Goal: Contribute content: Contribute content

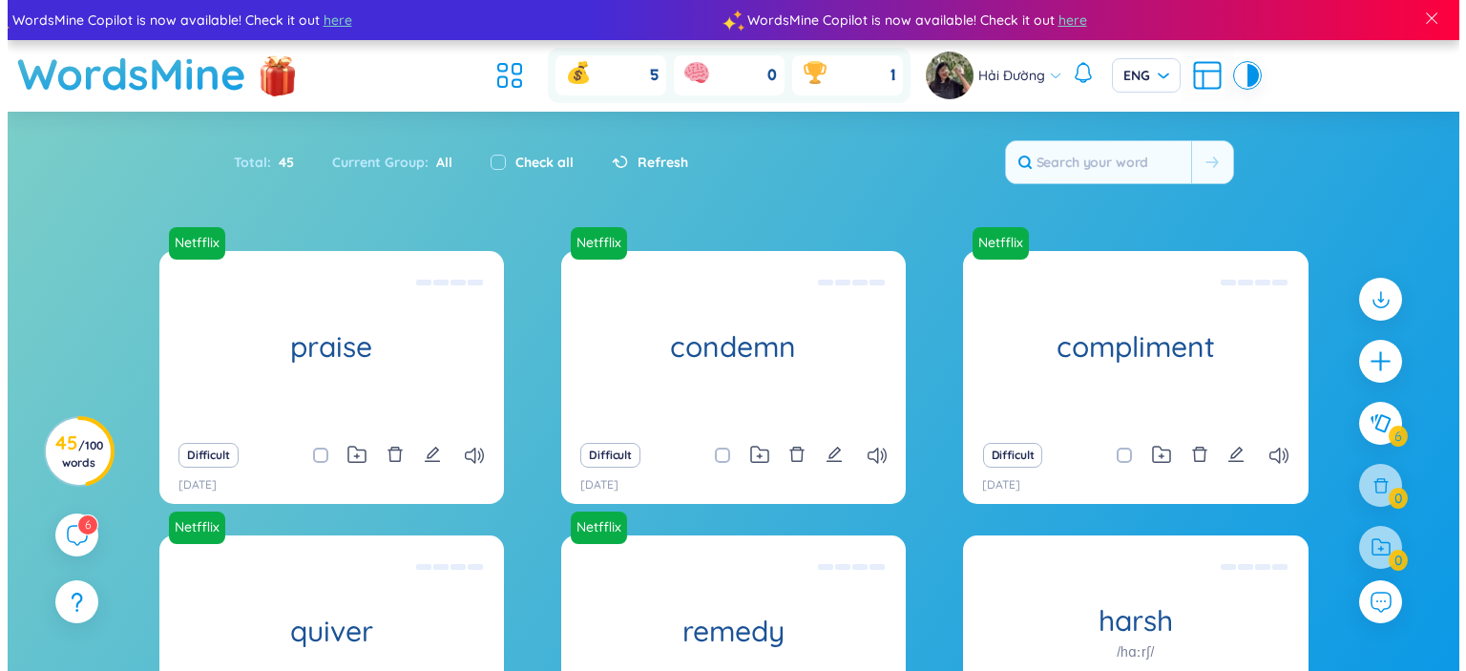
scroll to position [75, 0]
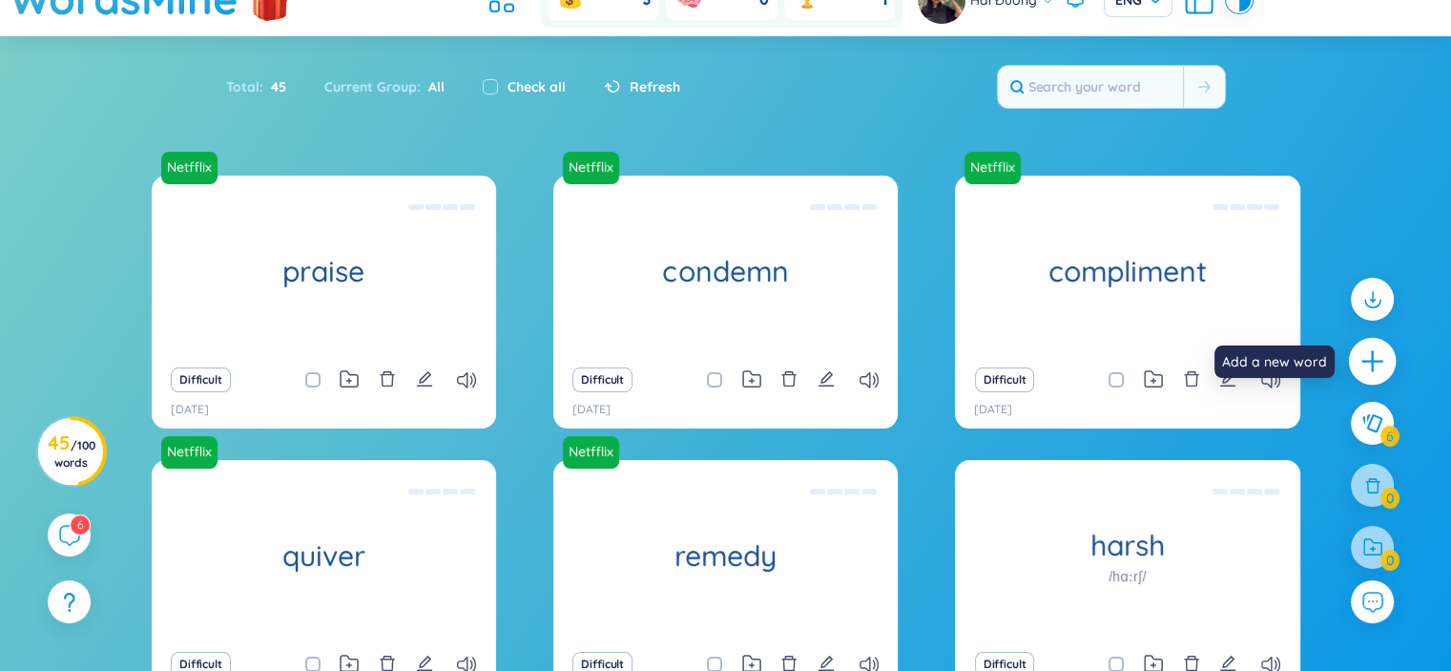
click at [1374, 351] on icon "plus" at bounding box center [1373, 361] width 27 height 27
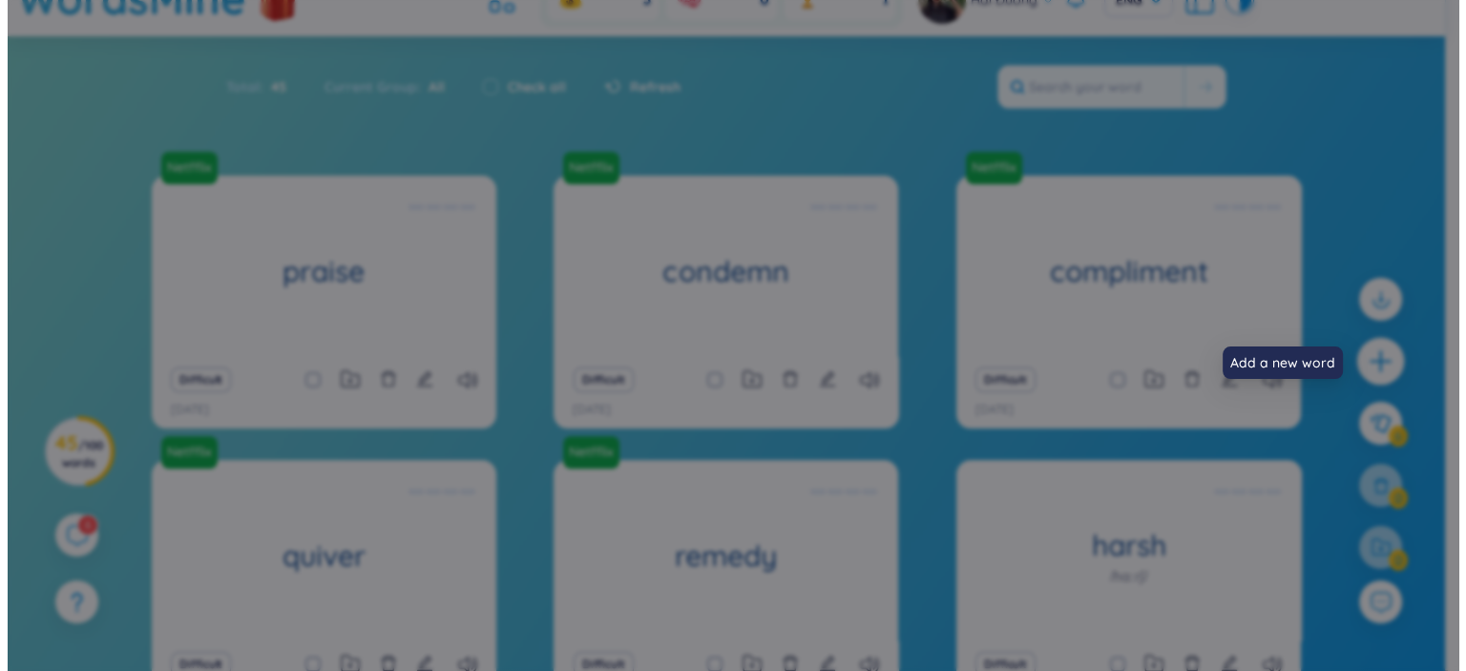
scroll to position [0, 0]
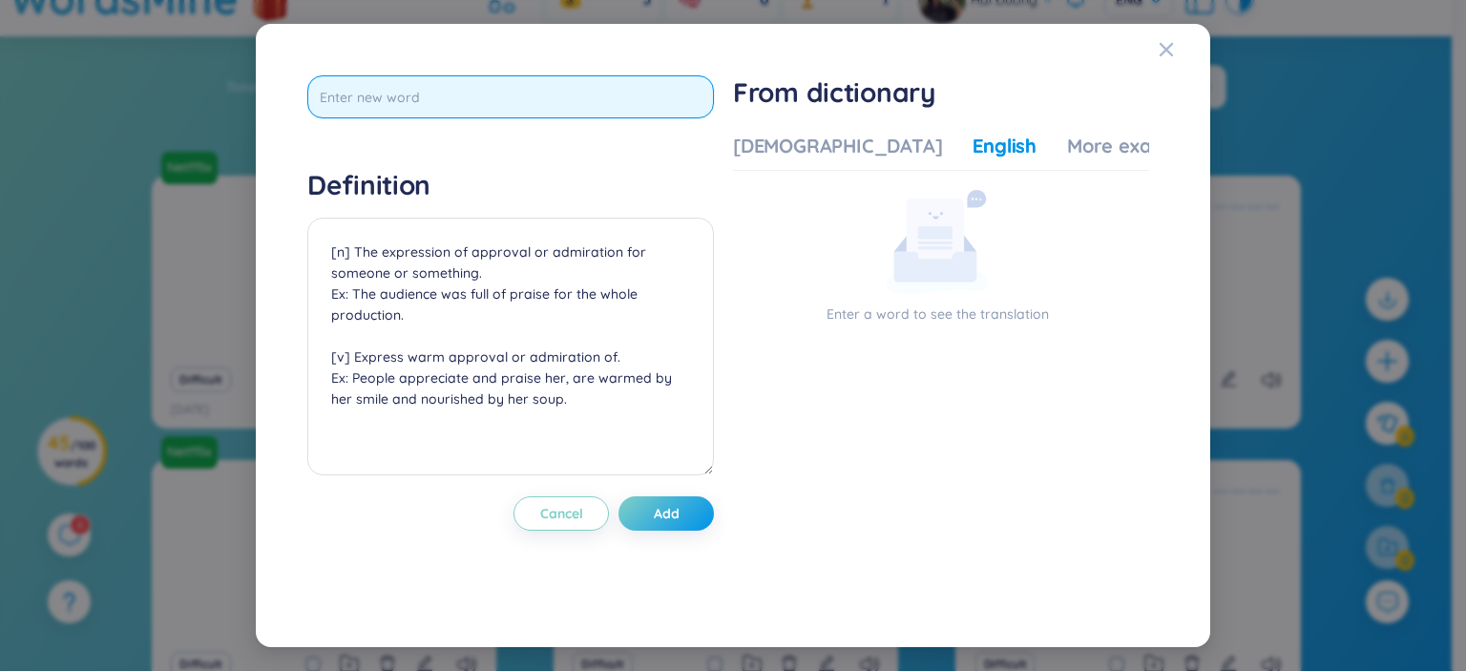
click at [427, 87] on input "text" at bounding box center [510, 96] width 406 height 43
paste input "recess"
type input "r"
paste input "recess"
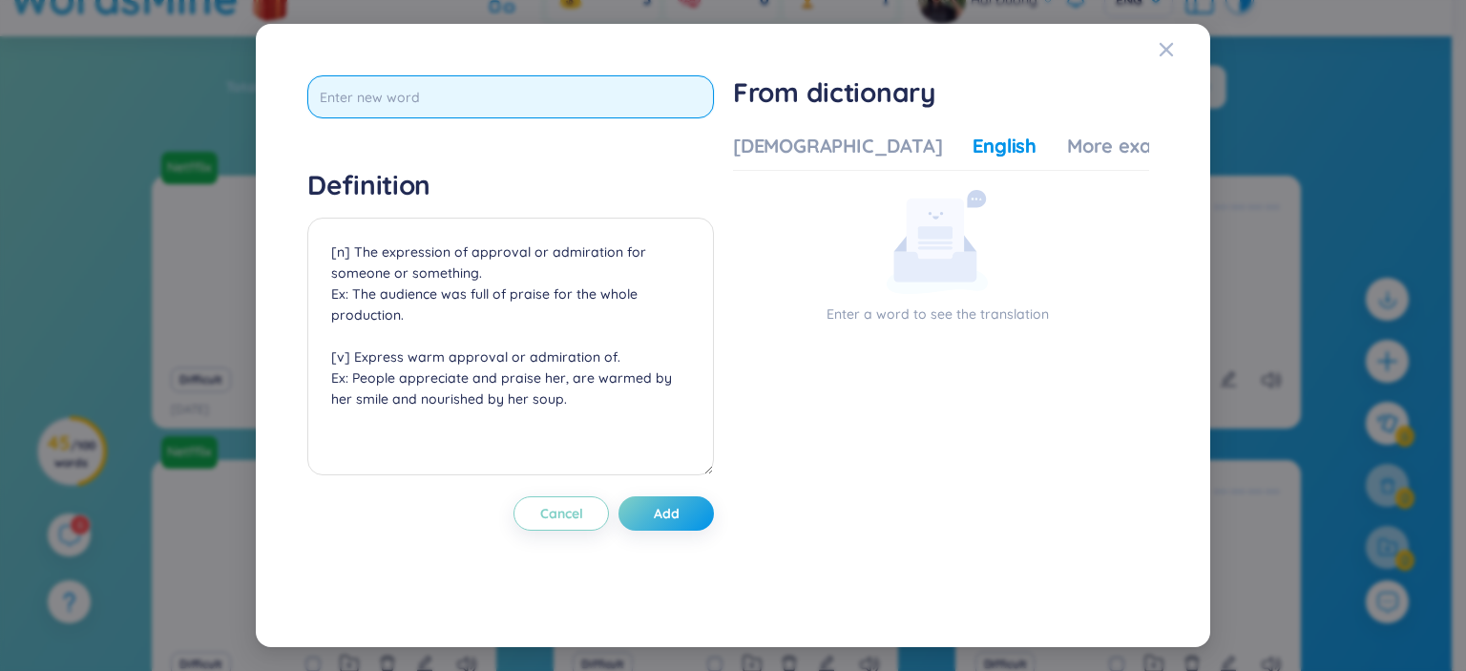
type input "recess"
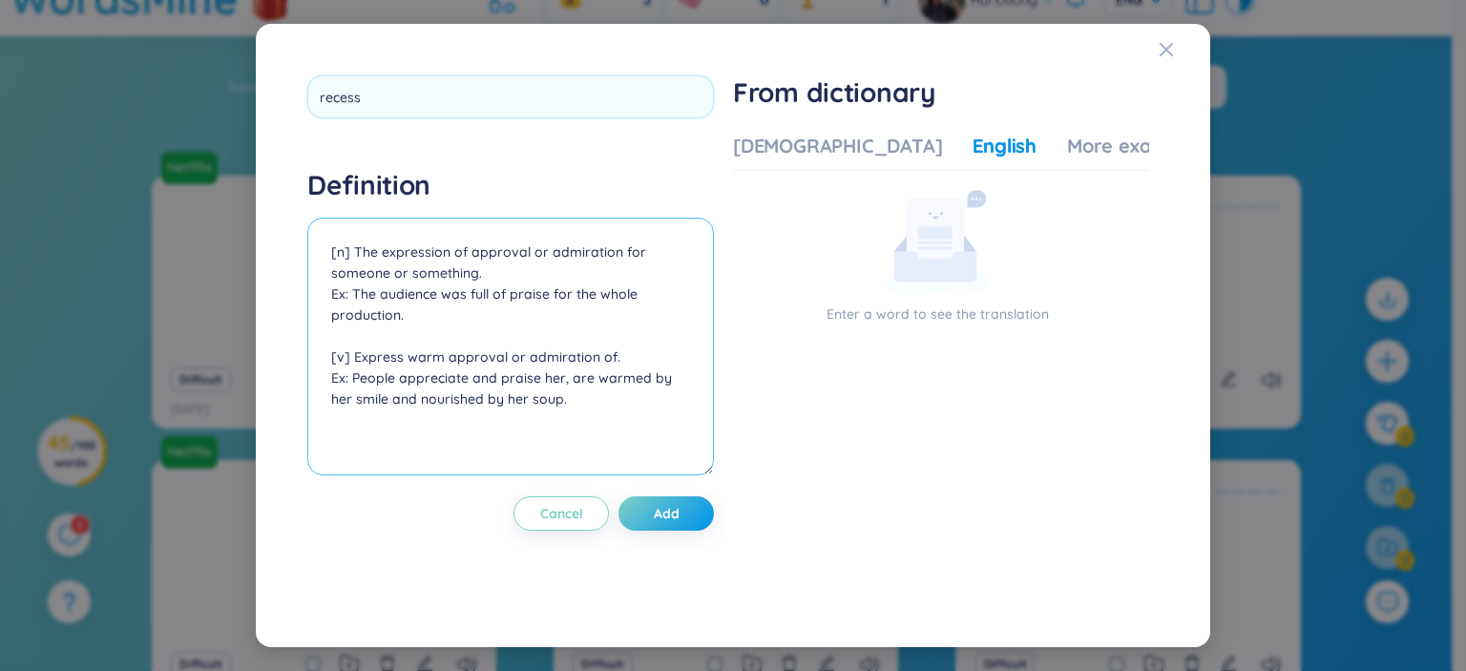
click at [602, 331] on textarea "[n] The expression of approval or admiration for someone or something. Ex: The …" at bounding box center [510, 347] width 406 height 258
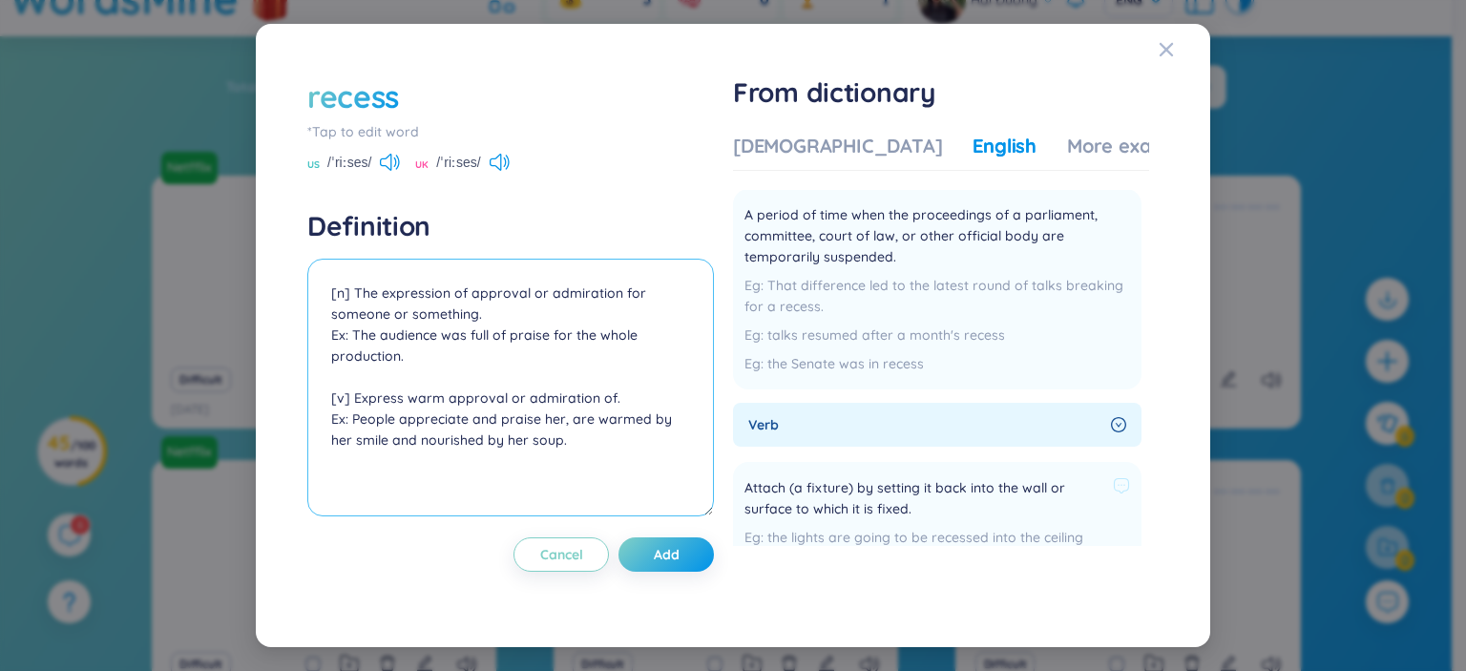
scroll to position [273, 0]
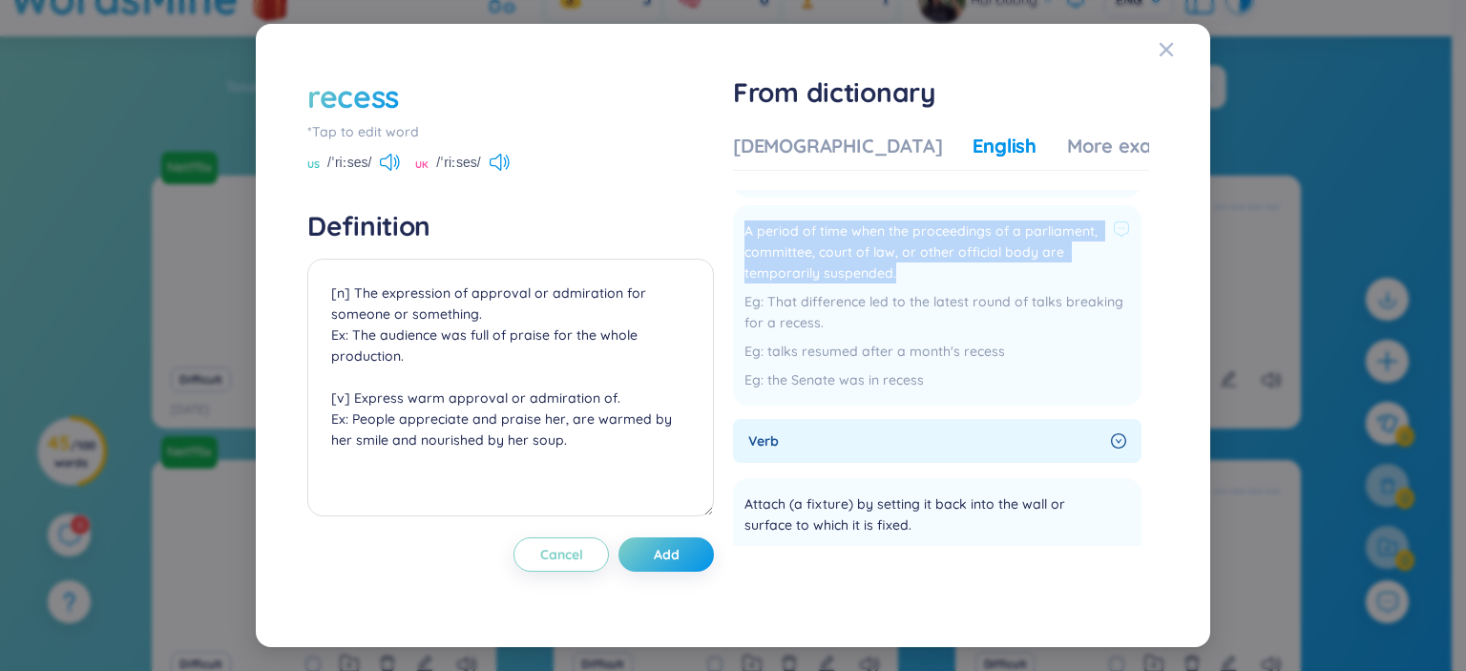
drag, startPoint x: 749, startPoint y: 249, endPoint x: 897, endPoint y: 292, distance: 154.0
click at [897, 283] on span "A period of time when the proceedings of a parliament, committee, court of law,…" at bounding box center [924, 251] width 361 height 63
click at [911, 320] on img at bounding box center [914, 323] width 25 height 25
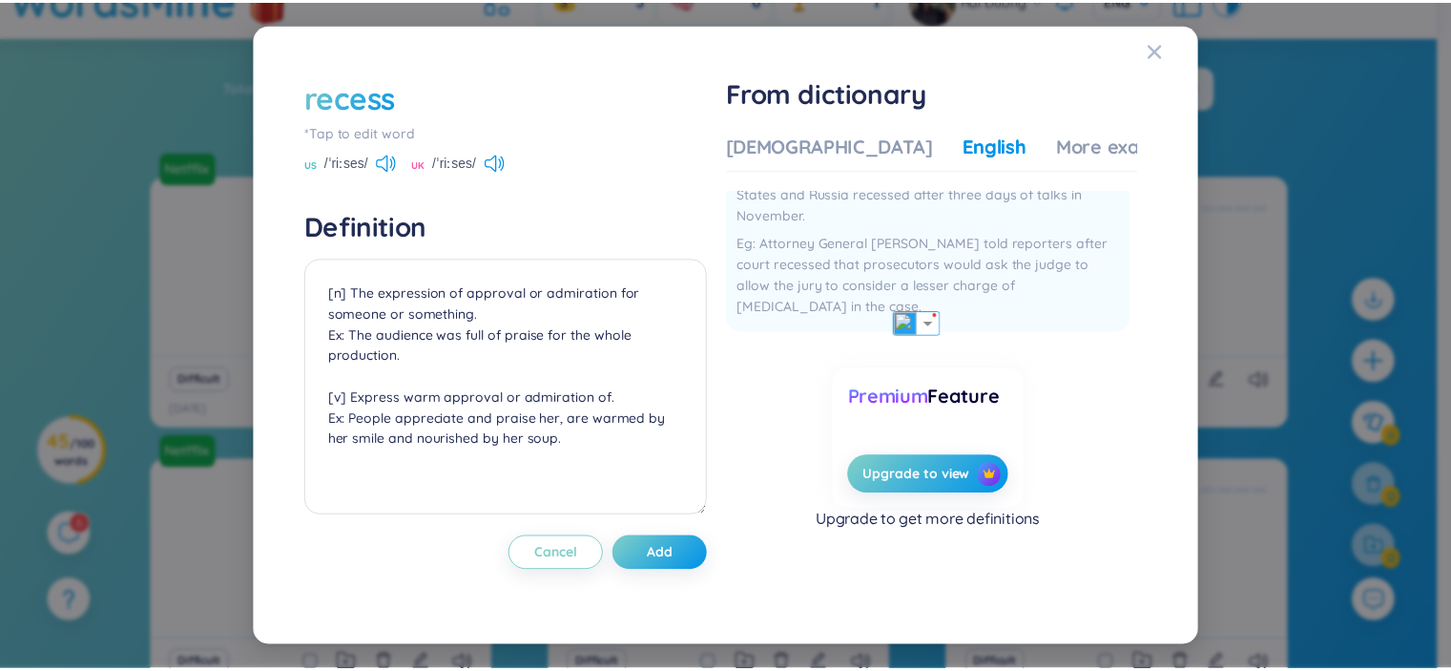
scroll to position [0, 0]
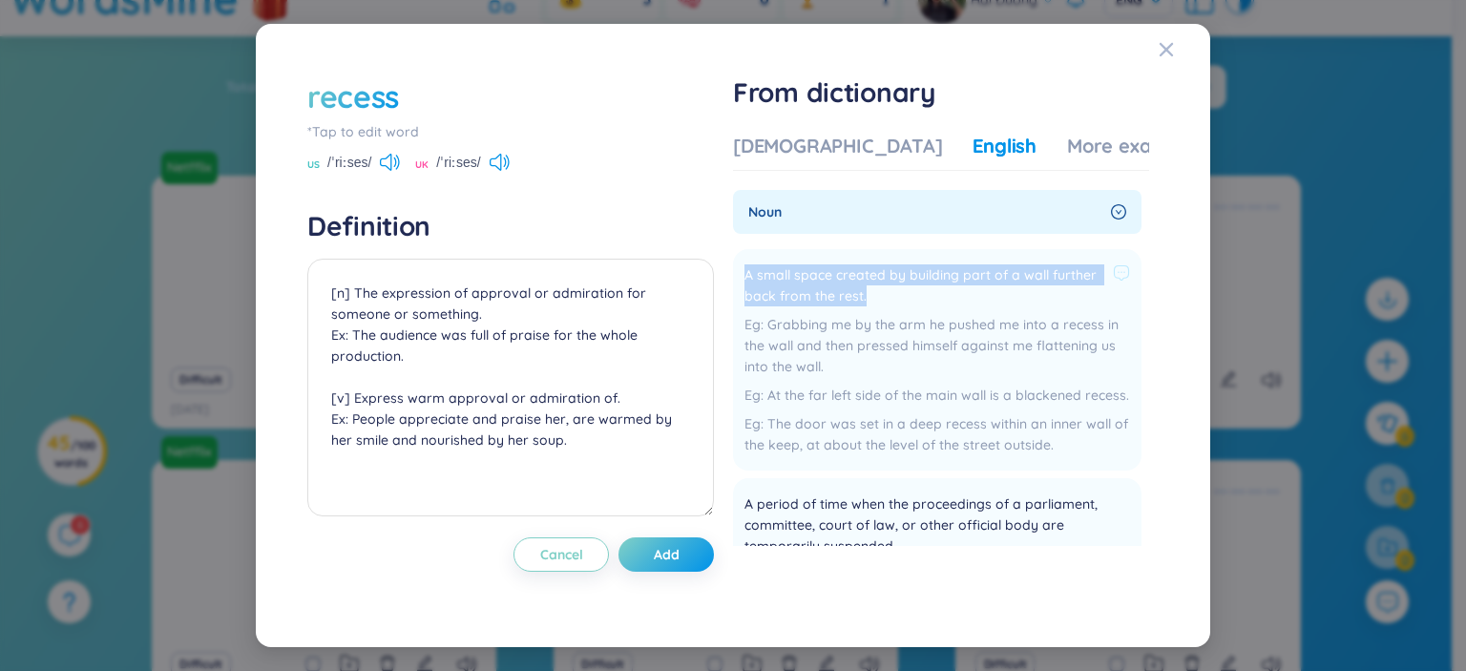
drag, startPoint x: 745, startPoint y: 266, endPoint x: 879, endPoint y: 303, distance: 138.7
click at [879, 303] on li "A small space created by building part of a wall further back from the rest. Gr…" at bounding box center [937, 359] width 408 height 221
click at [910, 321] on img at bounding box center [913, 326] width 25 height 25
click at [534, 277] on textarea "[n] The expression of approval or admiration for someone or something. Ex: The …" at bounding box center [510, 388] width 406 height 258
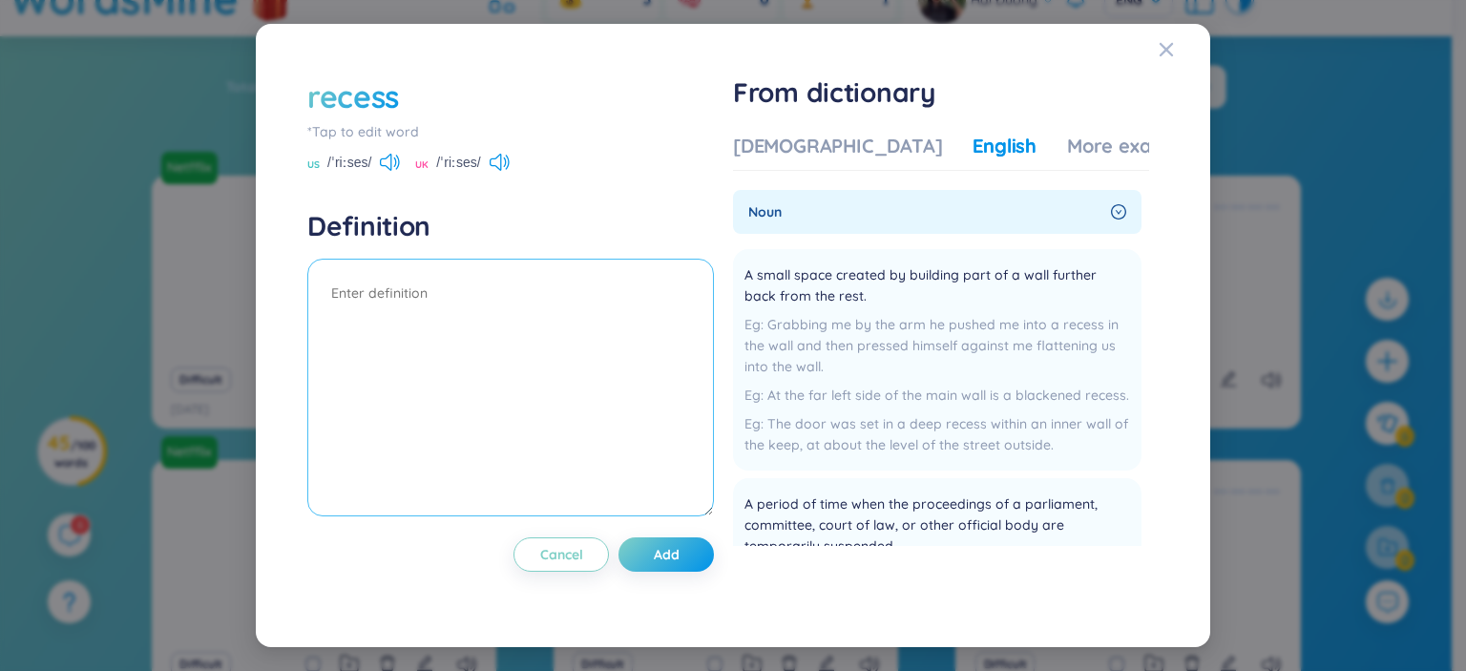
paste textarea "a period of time in which an organized activity such as study or work is tempor…"
click at [329, 292] on textarea "a period of time in which an organized activity such as study or work is tempor…" at bounding box center [510, 388] width 406 height 258
click at [613, 316] on textarea "a period of time in which an organized activity such as study or work is tempor…" at bounding box center [510, 388] width 406 height 258
paste textarea "Congress returns from its August recess next week."
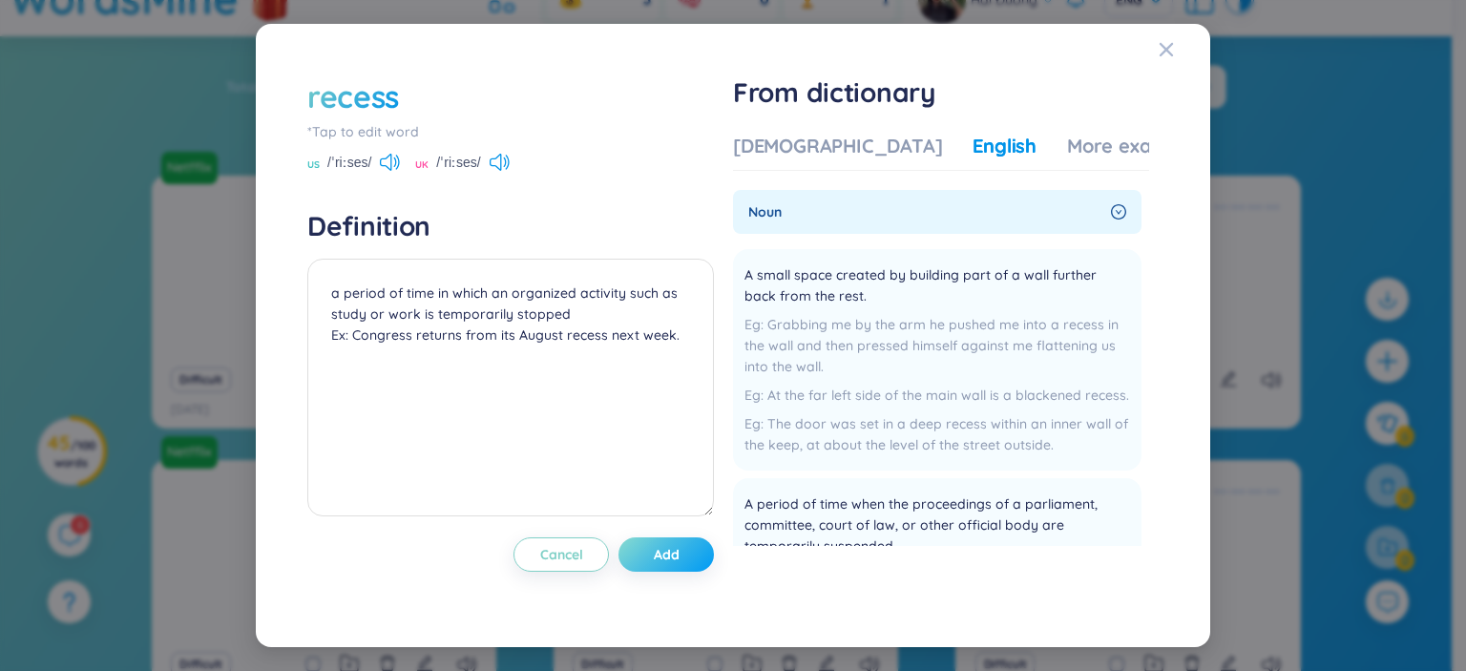
click at [658, 562] on span "Add" at bounding box center [667, 554] width 26 height 19
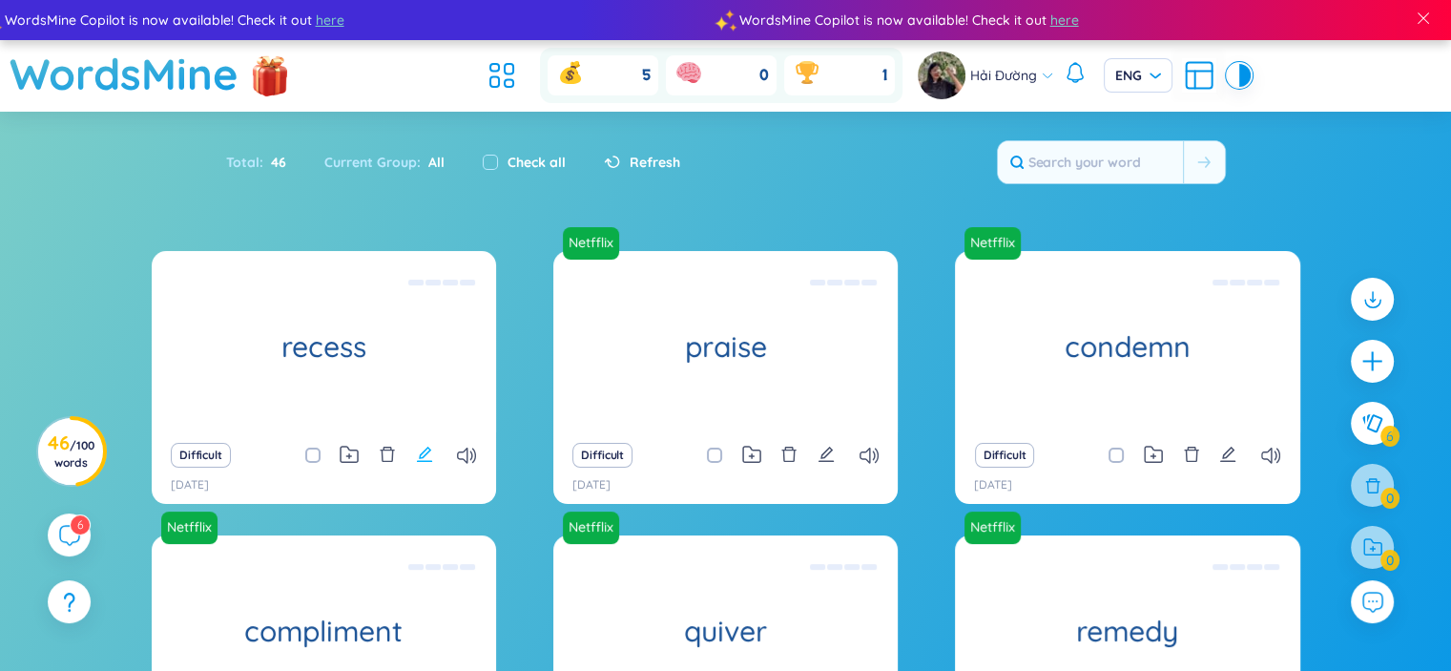
click at [430, 446] on icon "edit" at bounding box center [424, 454] width 17 height 17
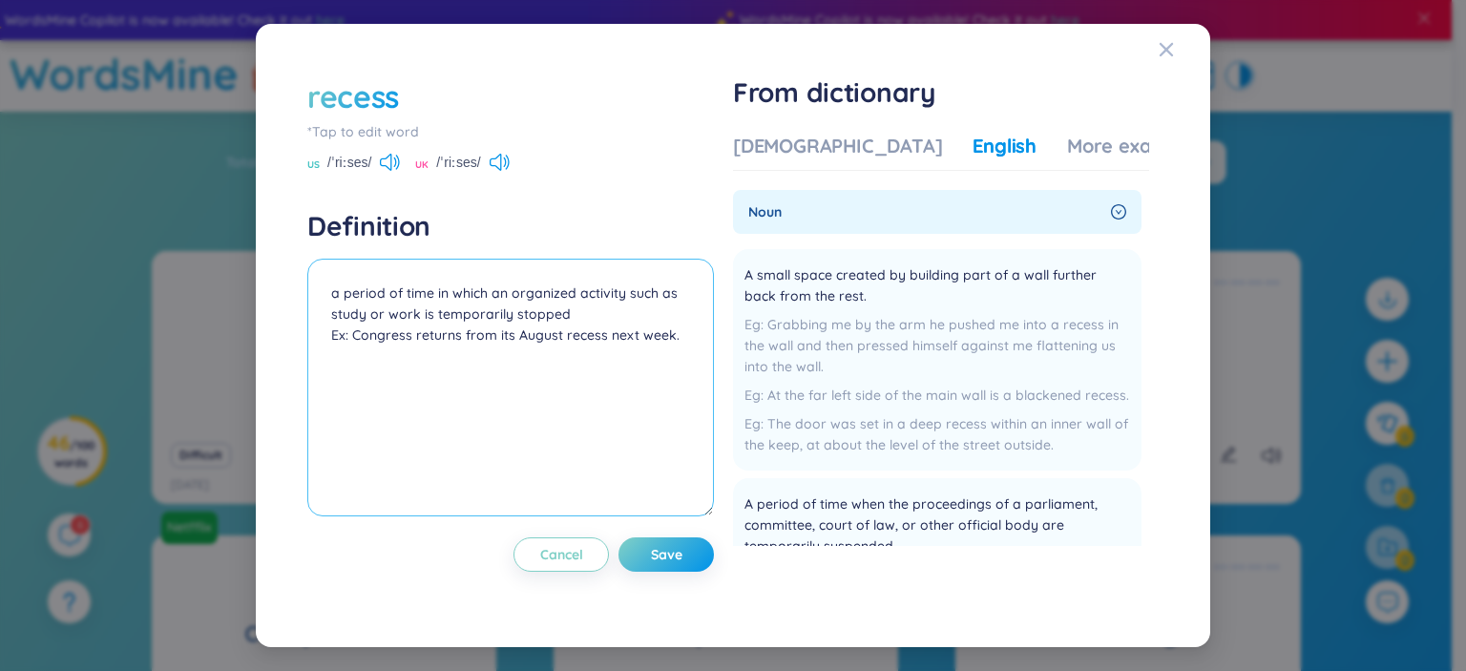
click at [569, 312] on textarea "a period of time in which an organized activity such as study or work is tempor…" at bounding box center [510, 388] width 406 height 258
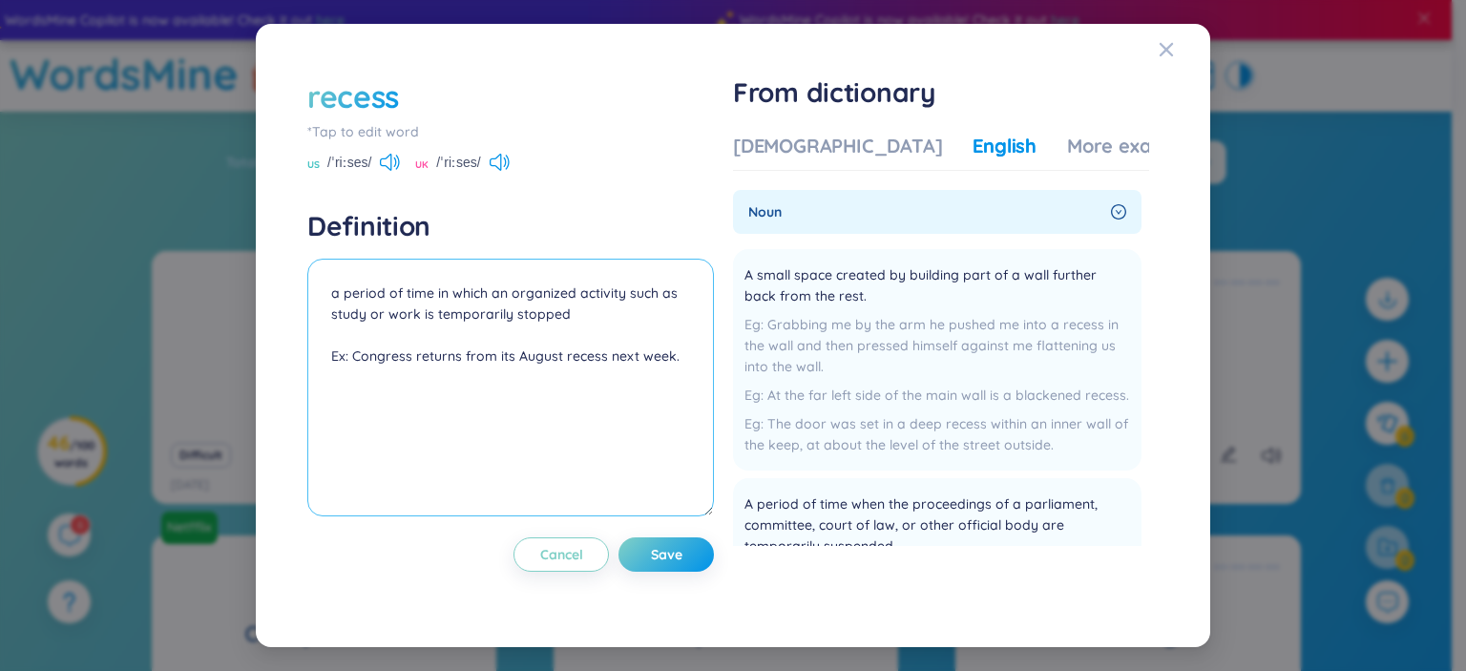
paste textarea "in school, a period of time between classes when children do not study"
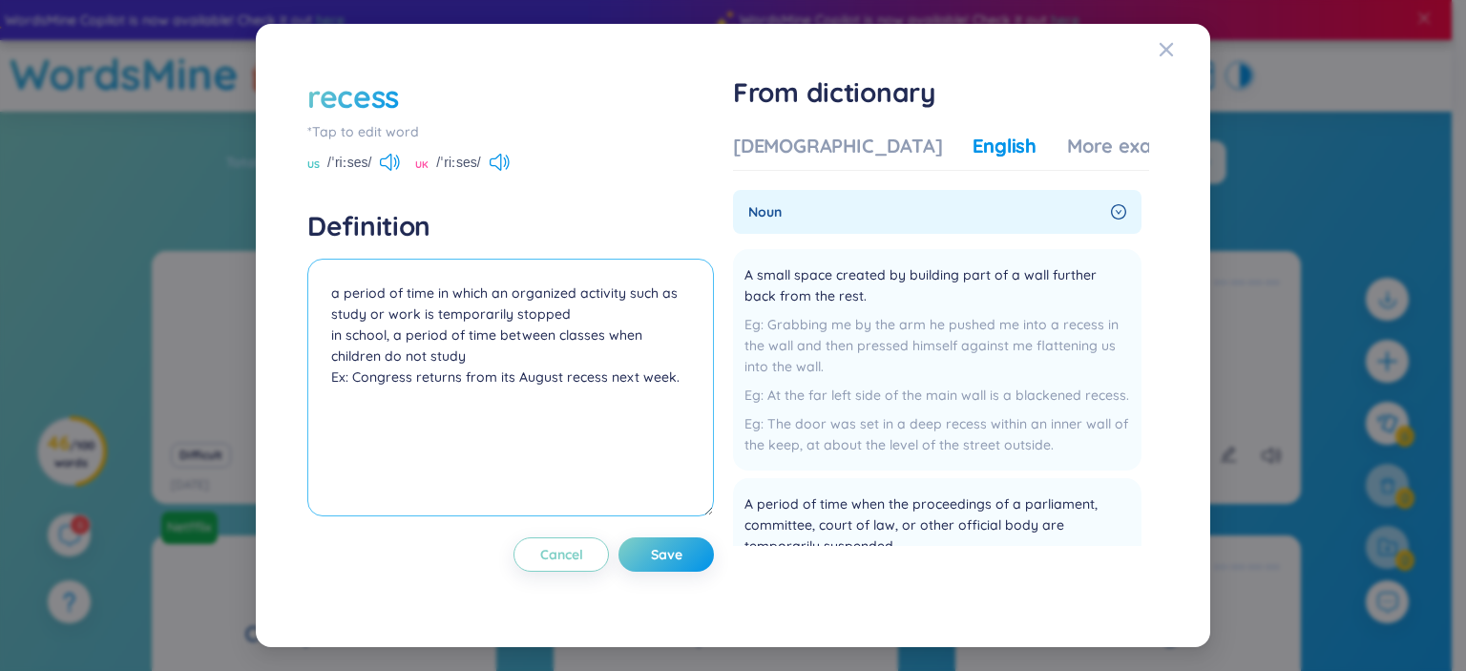
drag, startPoint x: 580, startPoint y: 315, endPoint x: 331, endPoint y: 297, distance: 249.7
click at [331, 297] on textarea "a period of time in which an organized activity such as study or work is tempor…" at bounding box center [510, 388] width 406 height 258
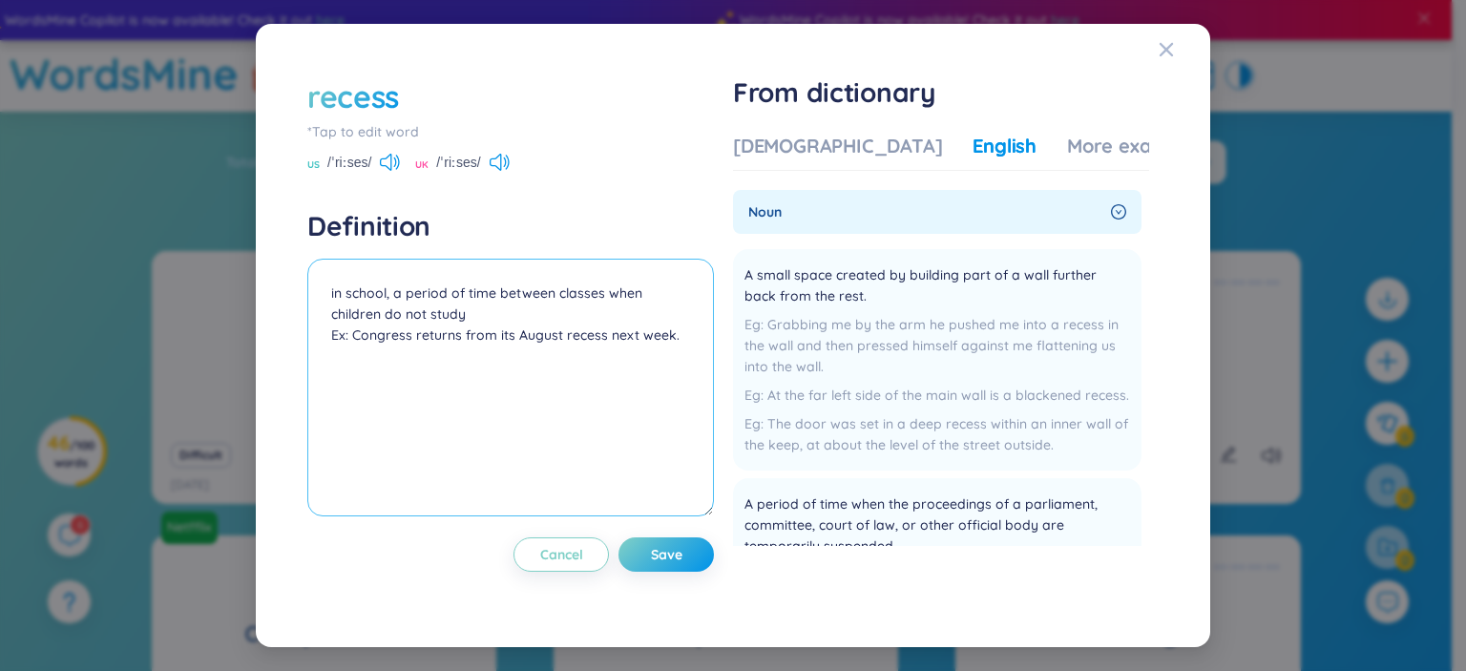
click at [328, 302] on textarea "in school, a period of time between classes when children do not study Ex: Cong…" at bounding box center [510, 388] width 406 height 258
click at [330, 320] on textarea "in school, a period of time between classes when children do not study Ex: Cong…" at bounding box center [510, 388] width 406 height 258
drag, startPoint x: 352, startPoint y: 341, endPoint x: 681, endPoint y: 344, distance: 329.2
click at [681, 344] on textarea "in school, a period of time between classes when children do not study Ex: Cong…" at bounding box center [510, 388] width 406 height 258
click at [512, 341] on textarea "in school, a period of time between classes when children do not study Ex: It's…" at bounding box center [510, 388] width 406 height 258
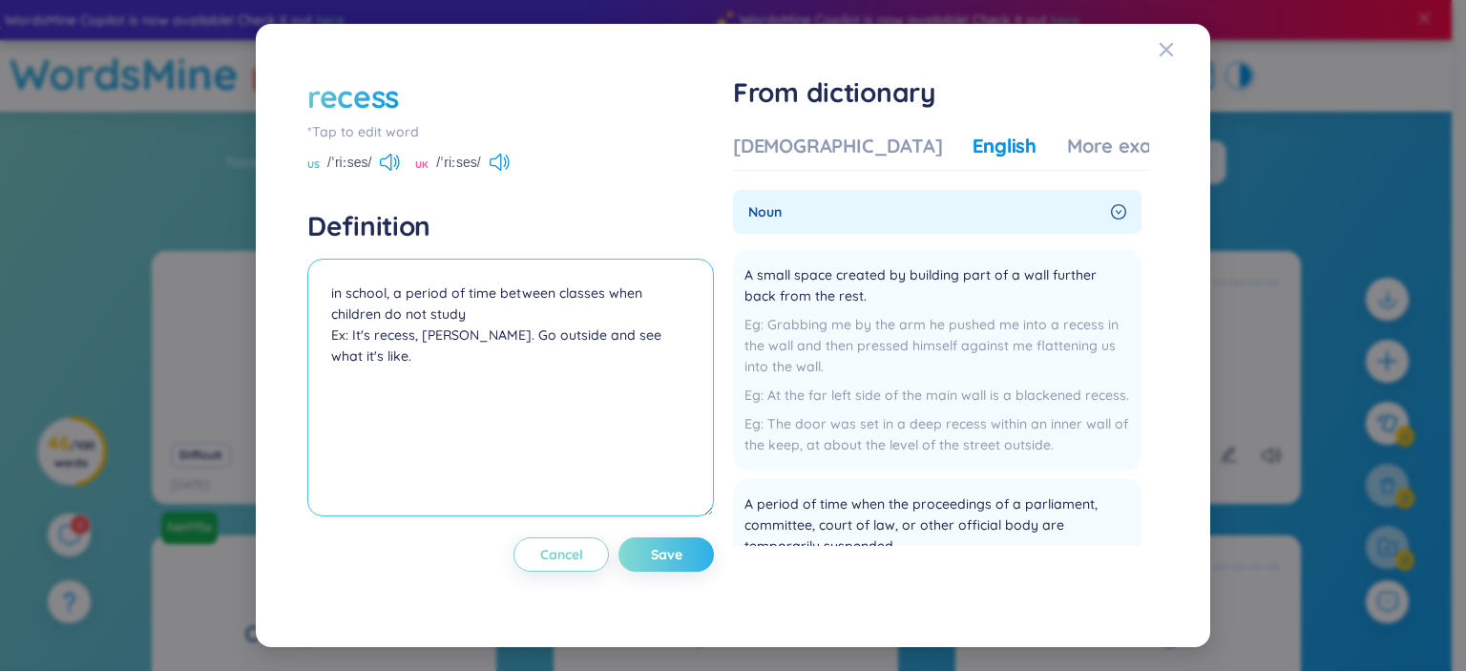
type textarea "in school, a period of time between classes when children do not study Ex: It's…"
click at [677, 544] on button "Save" at bounding box center [665, 554] width 95 height 34
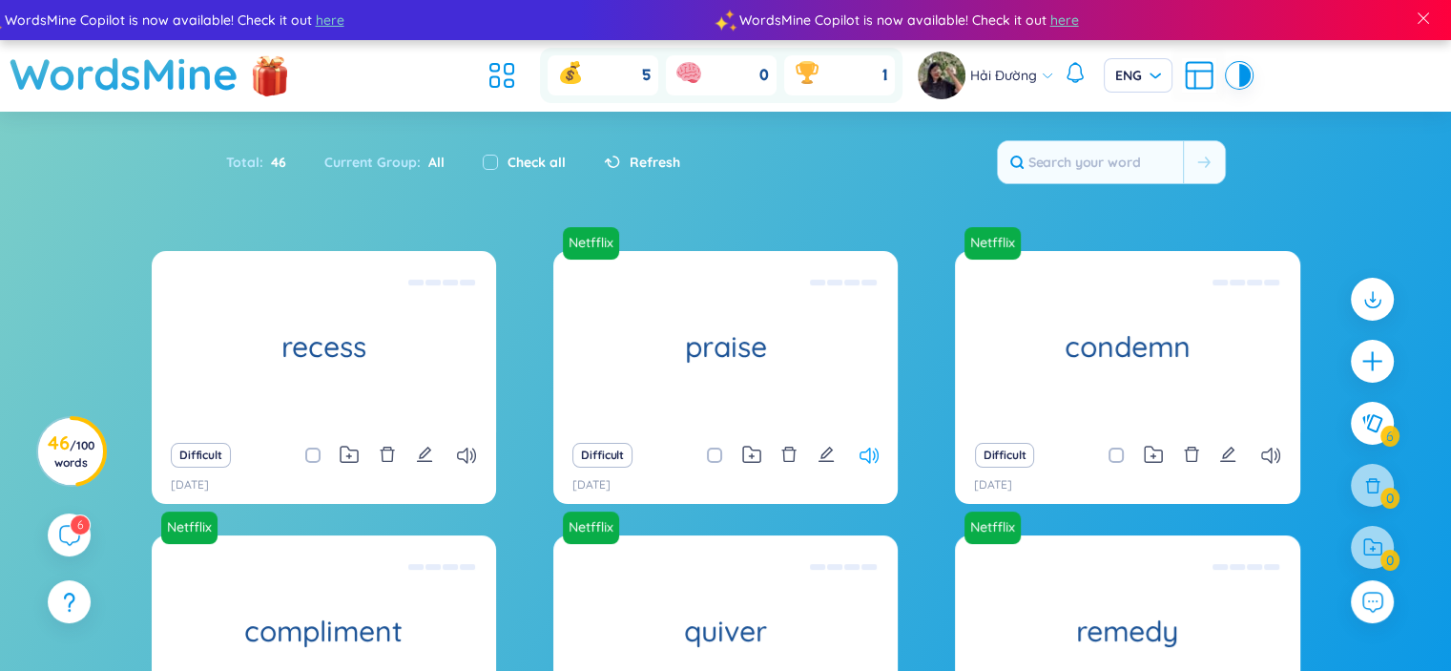
click at [862, 458] on icon at bounding box center [869, 456] width 19 height 16
click at [462, 453] on icon at bounding box center [466, 456] width 19 height 16
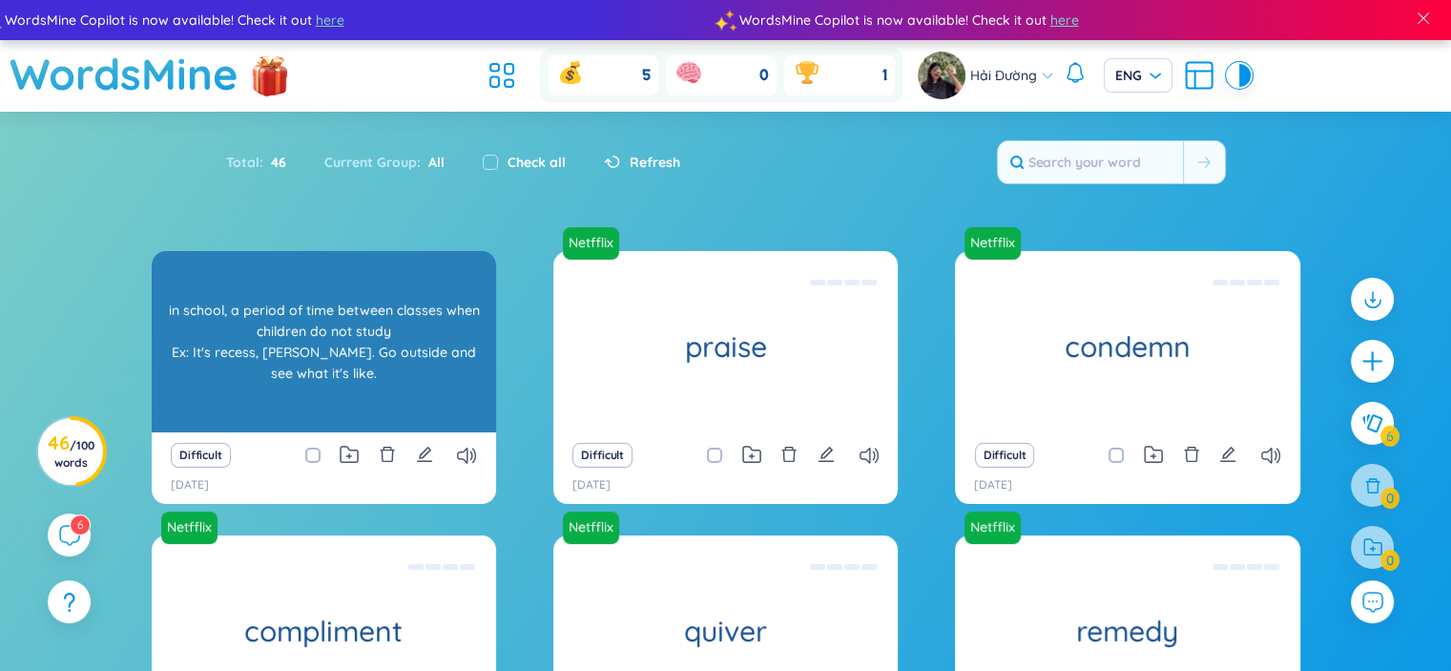
click at [385, 388] on div "in school, a period of time between classes when children do not study Ex: It's…" at bounding box center [323, 342] width 325 height 172
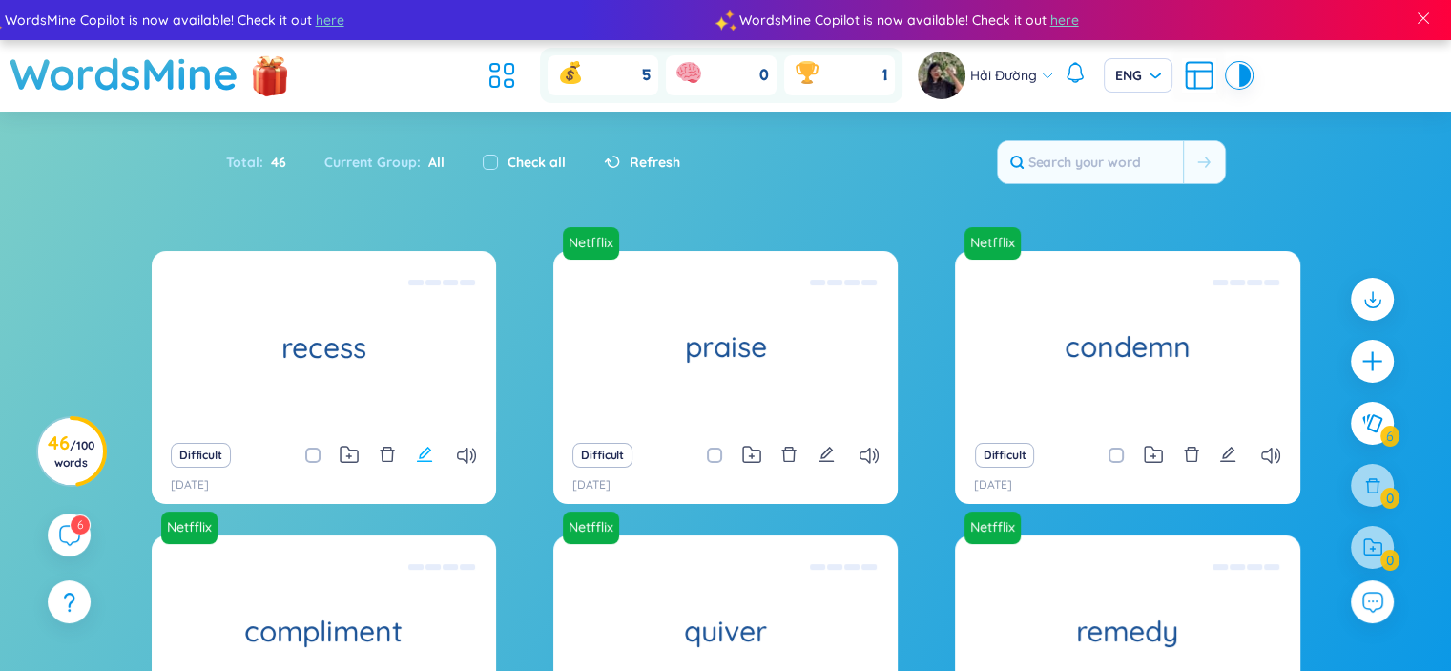
click at [424, 452] on icon "edit" at bounding box center [424, 454] width 17 height 17
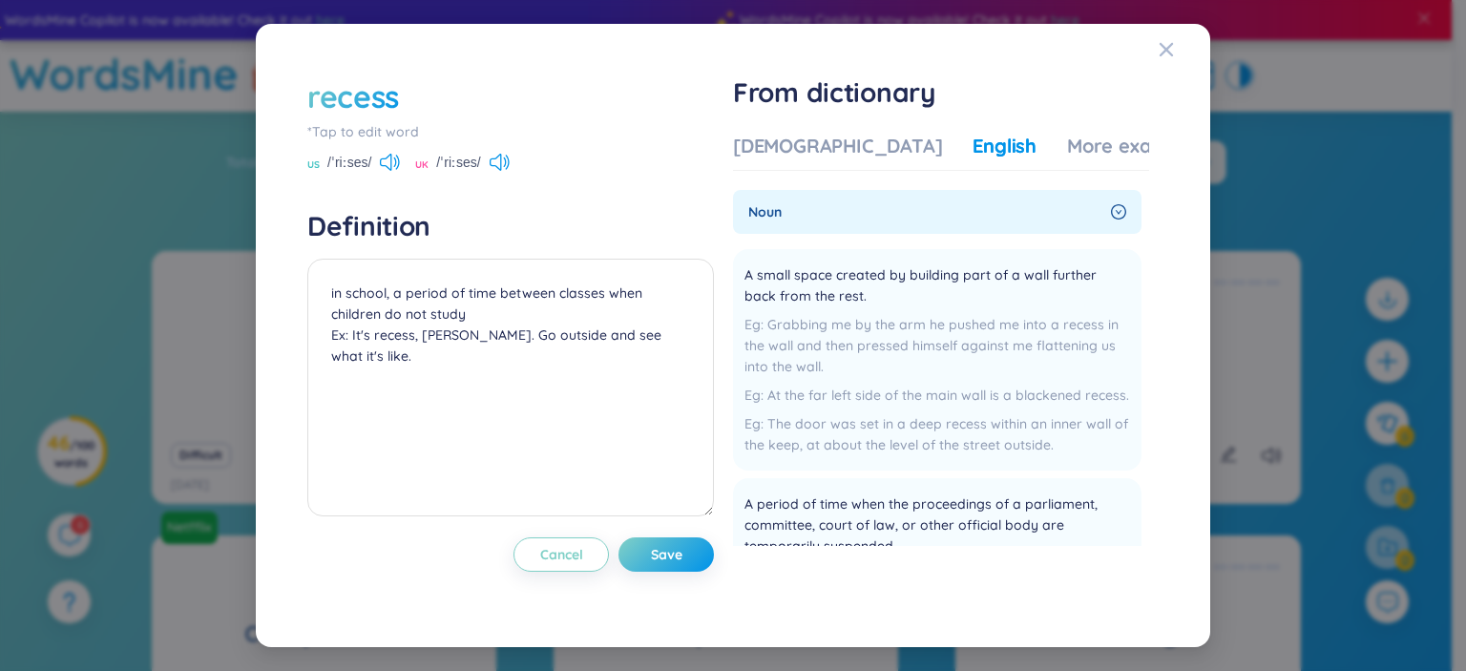
click at [1155, 47] on div "recess *Tap to edit word US /ˈriːses/ [GEOGRAPHIC_DATA] /ˈriːses/ Definition in…" at bounding box center [733, 335] width 908 height 576
click at [1158, 51] on icon "Close" at bounding box center [1165, 49] width 15 height 15
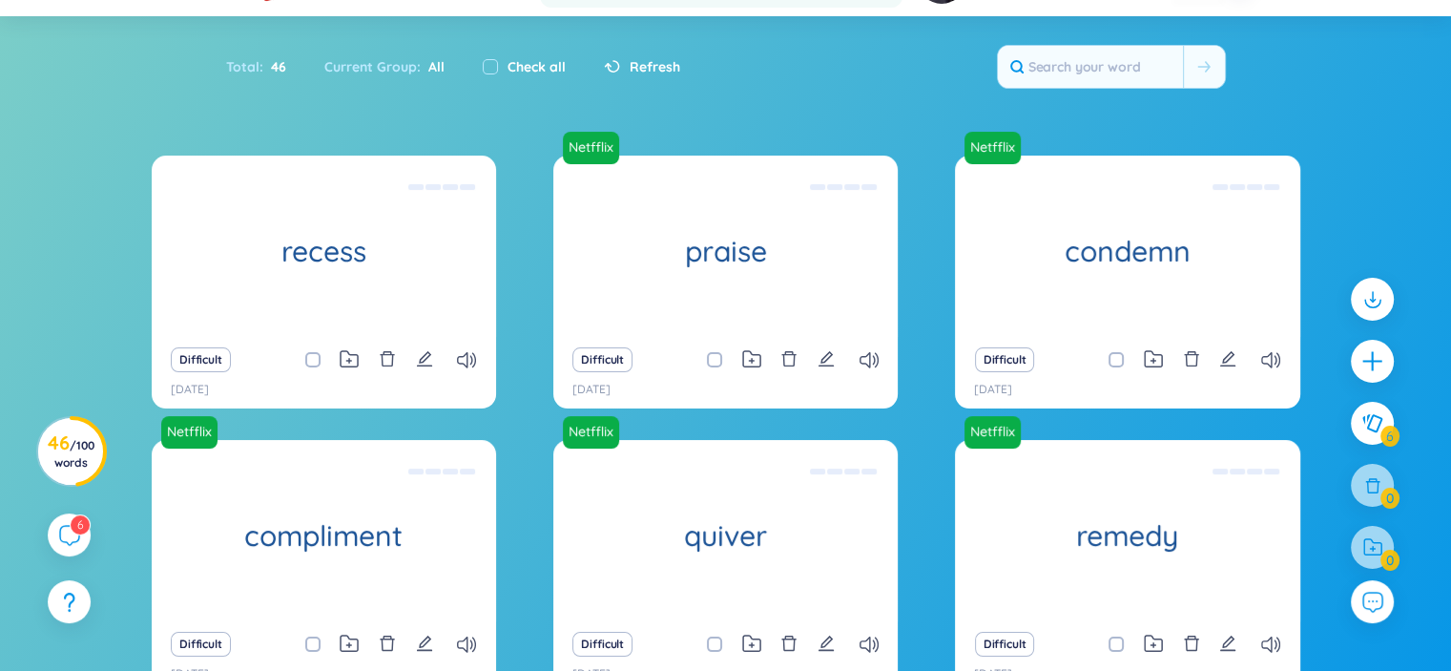
scroll to position [191, 0]
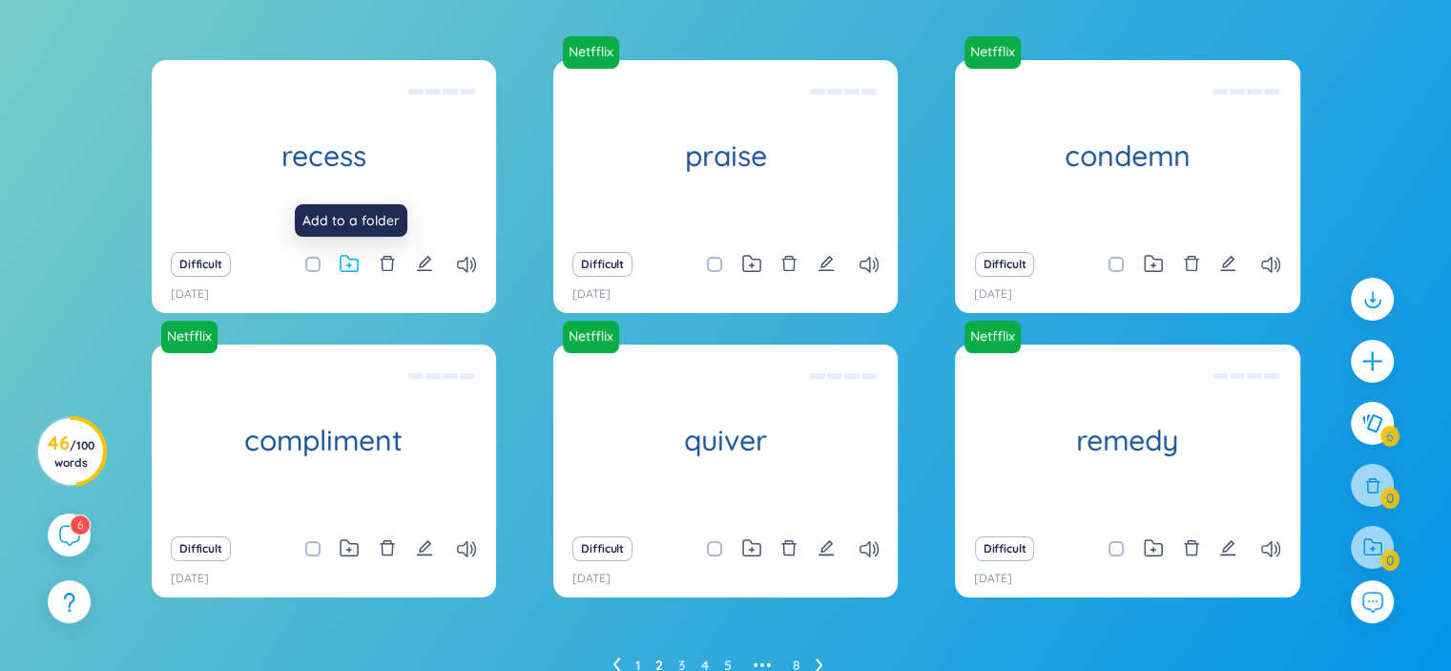
click at [357, 265] on icon at bounding box center [349, 264] width 19 height 18
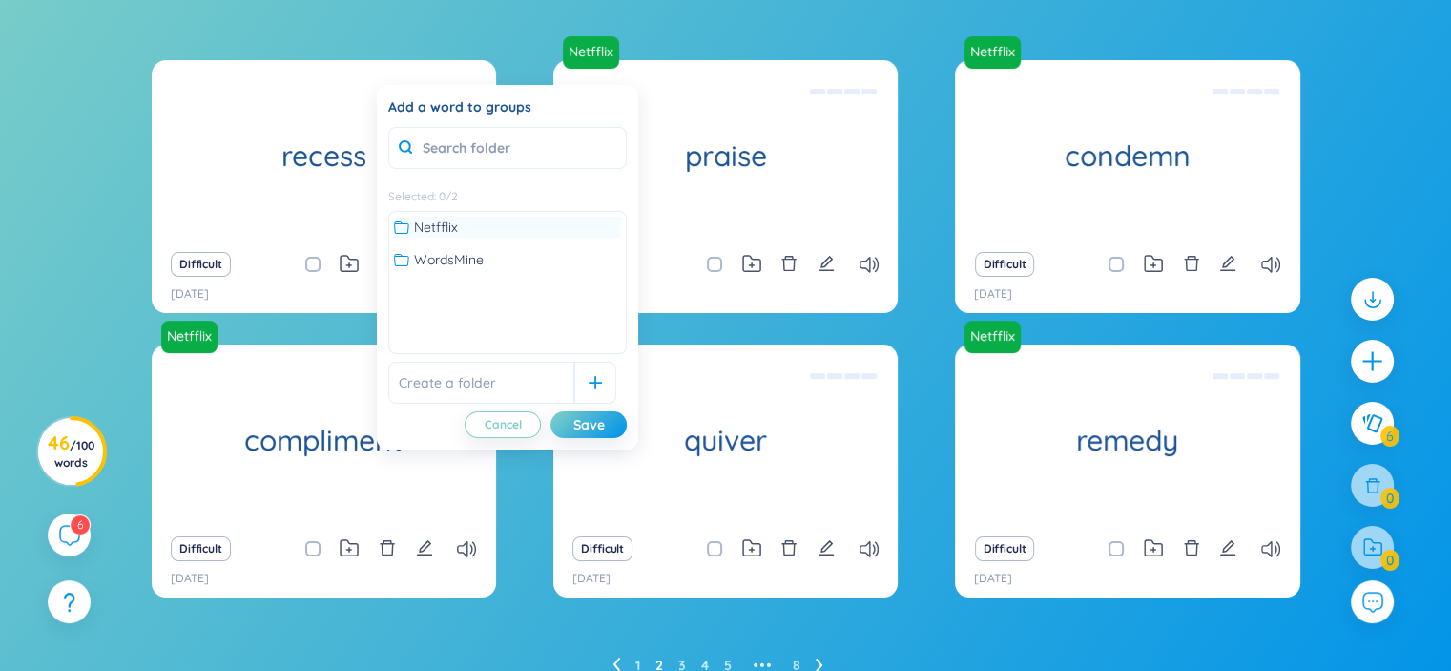
click at [486, 222] on div "Netfflix" at bounding box center [507, 227] width 227 height 21
click at [592, 428] on div "Save" at bounding box center [588, 424] width 31 height 21
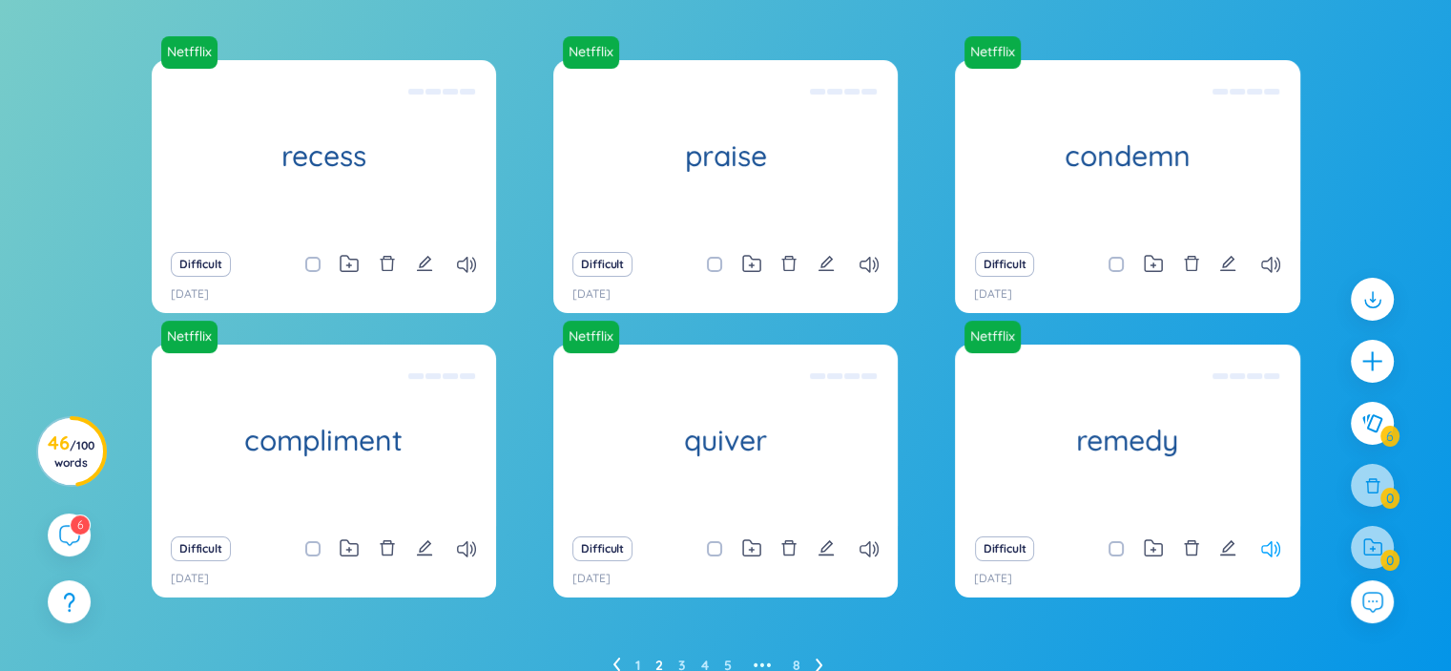
click at [1263, 545] on icon at bounding box center [1270, 549] width 19 height 16
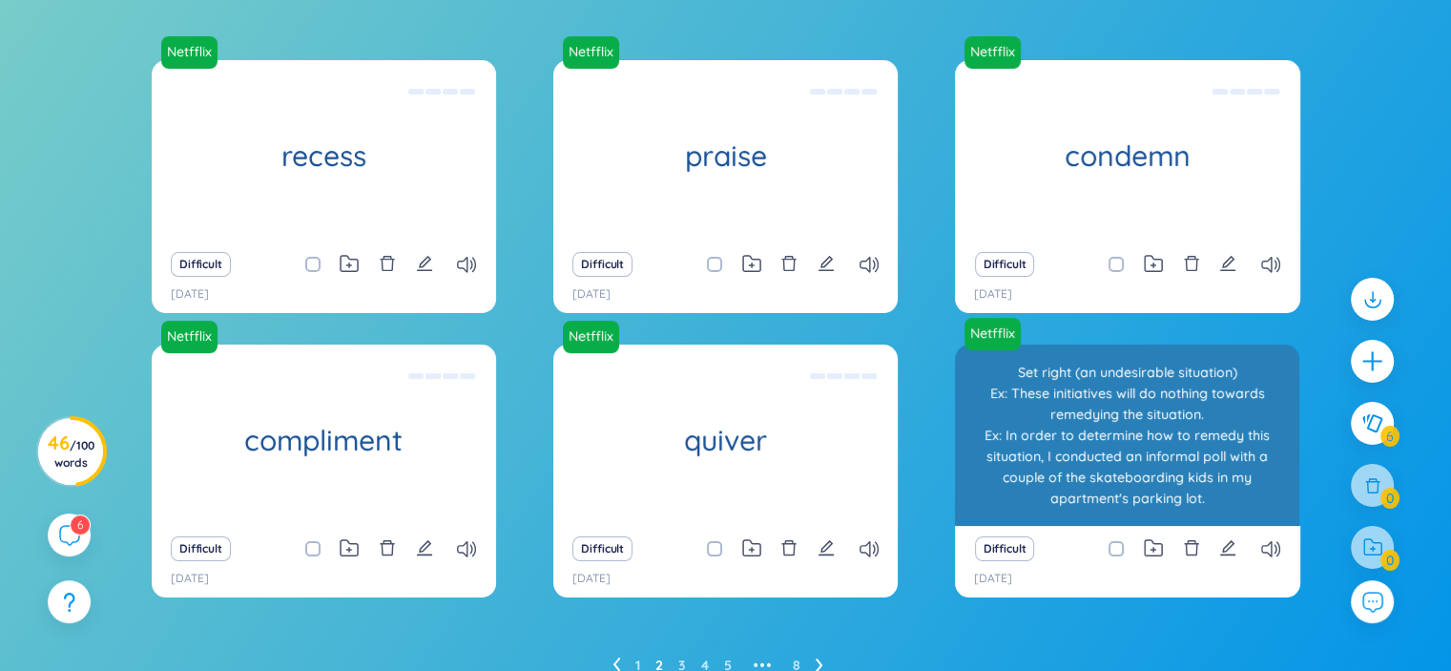
scroll to position [275, 0]
